Goal: Transaction & Acquisition: Download file/media

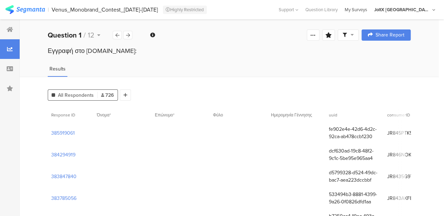
click at [371, 7] on div "My Surveys" at bounding box center [355, 9] width 29 height 7
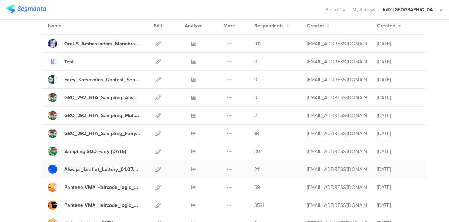
scroll to position [70, 0]
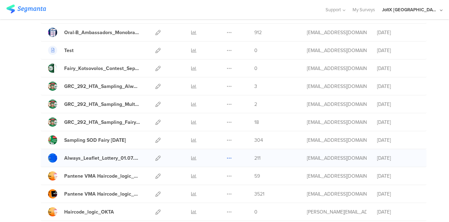
click at [227, 155] on icon at bounding box center [229, 157] width 5 height 5
click at [212, 187] on link "Export" at bounding box center [215, 188] width 39 height 13
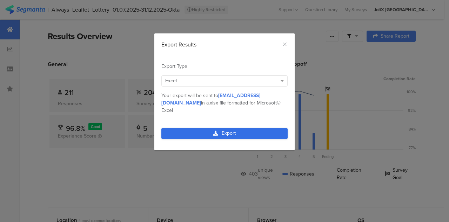
click at [223, 128] on link "Export" at bounding box center [225, 133] width 126 height 11
